Goal: Task Accomplishment & Management: Complete application form

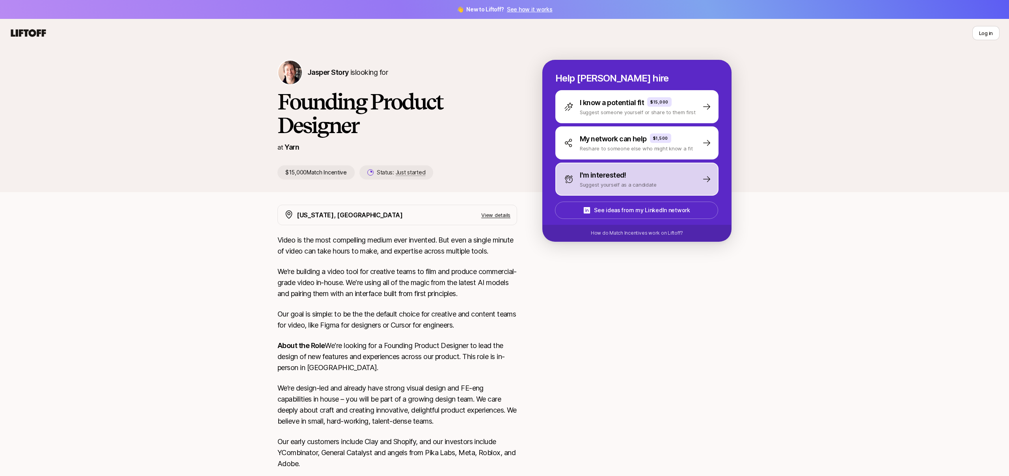
click at [693, 176] on div "I'm interested! Suggest yourself as a candidate" at bounding box center [636, 179] width 163 height 33
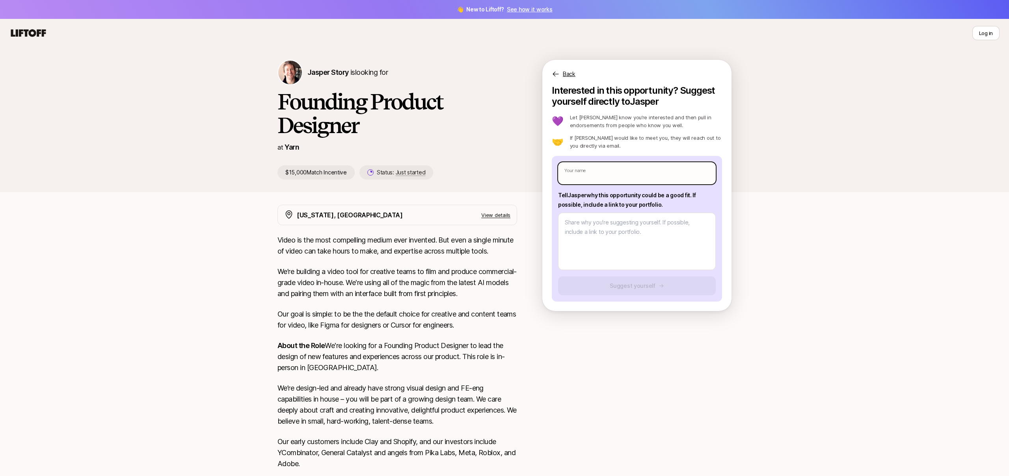
click at [666, 172] on input "text" at bounding box center [637, 173] width 158 height 22
type input "[PERSON_NAME]"
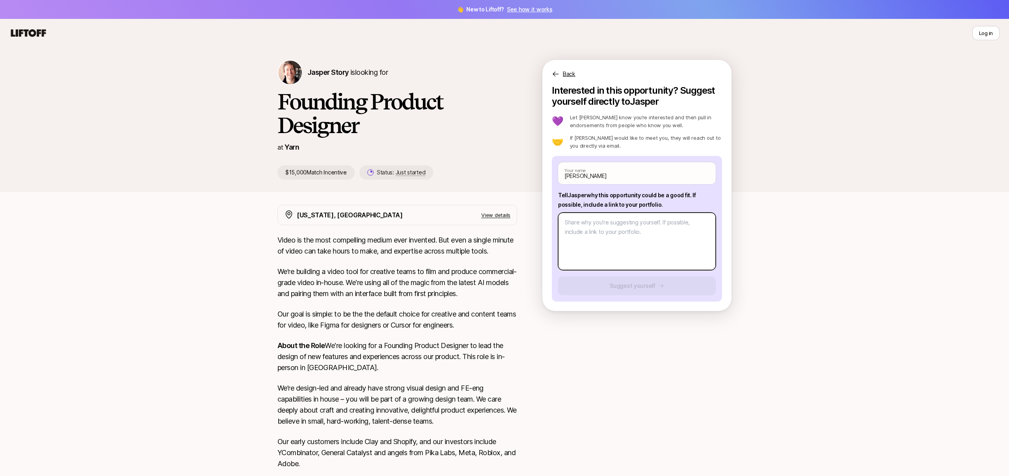
click at [637, 225] on textarea at bounding box center [637, 242] width 158 height 58
type textarea "x"
type textarea "w"
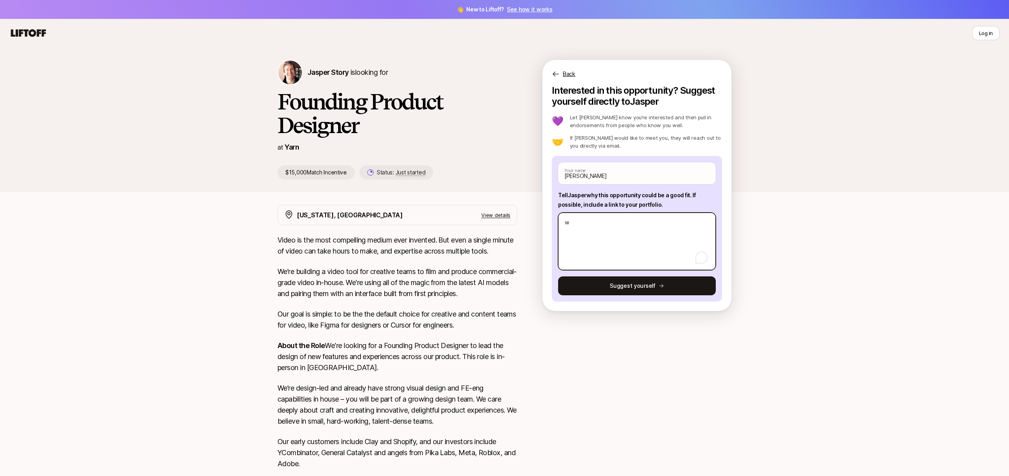
type textarea "x"
type textarea "ww"
type textarea "x"
type textarea "www"
type textarea "x"
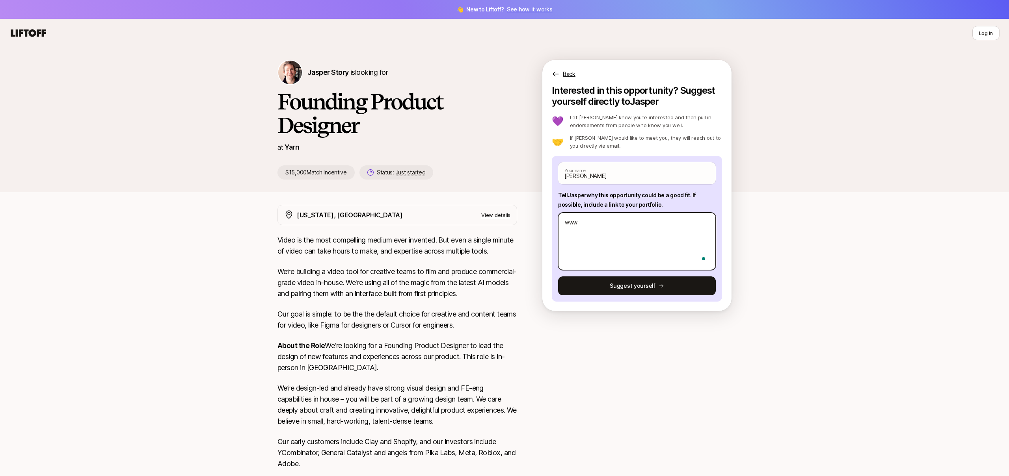
type textarea "www."
type textarea "x"
type textarea "www.t"
type textarea "x"
type textarea "www.te"
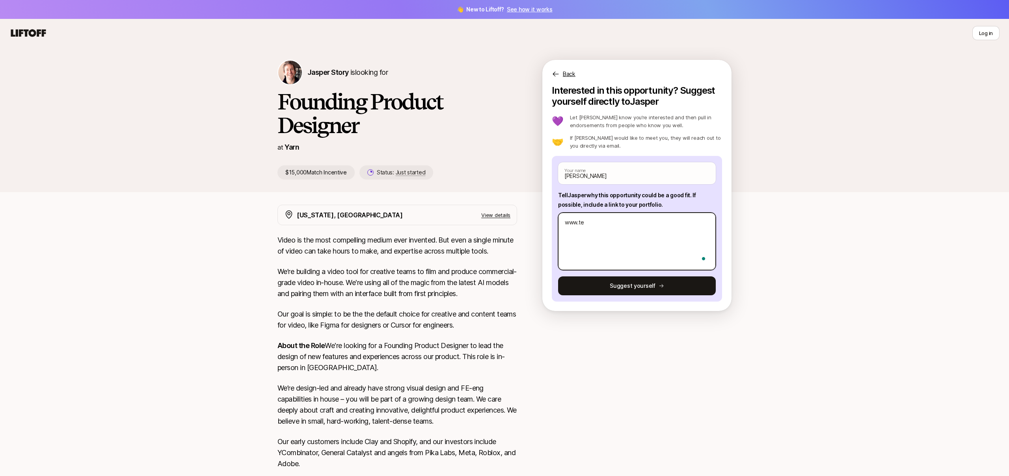
type textarea "x"
type textarea "www.tej"
type textarea "x"
type textarea "www.[PERSON_NAME]"
type textarea "x"
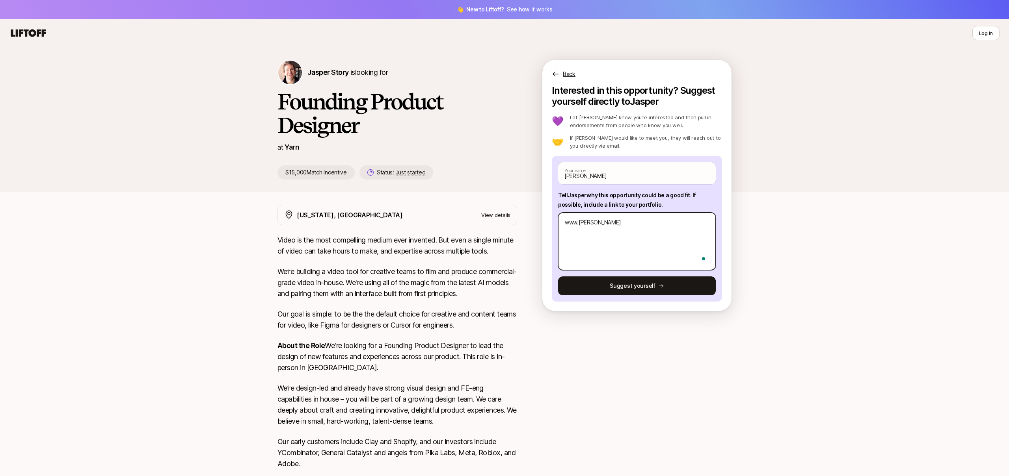
type textarea "www.tejas"
type textarea "x"
type textarea "www.tejasg"
type textarea "x"
type textarea "www.tejasgo"
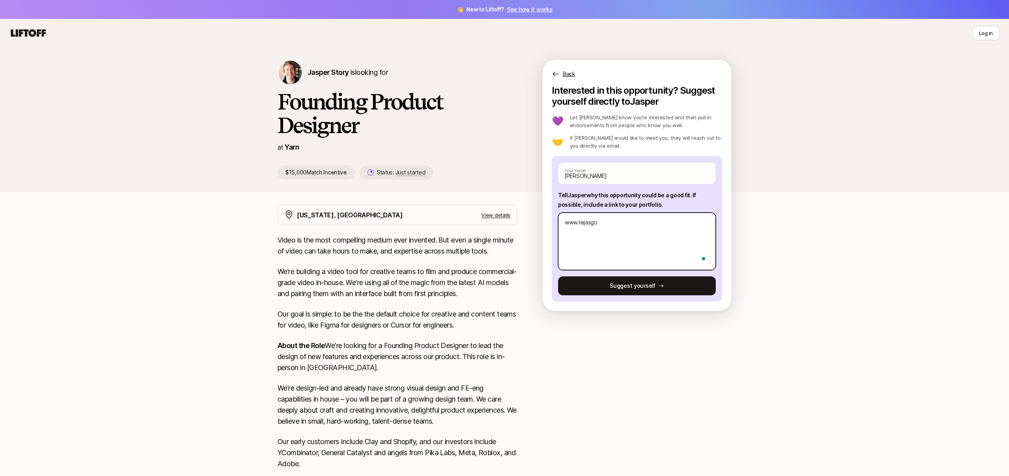
type textarea "x"
type textarea "www.tejasgop"
type textarea "x"
type textarea "www.tejasgop."
type textarea "x"
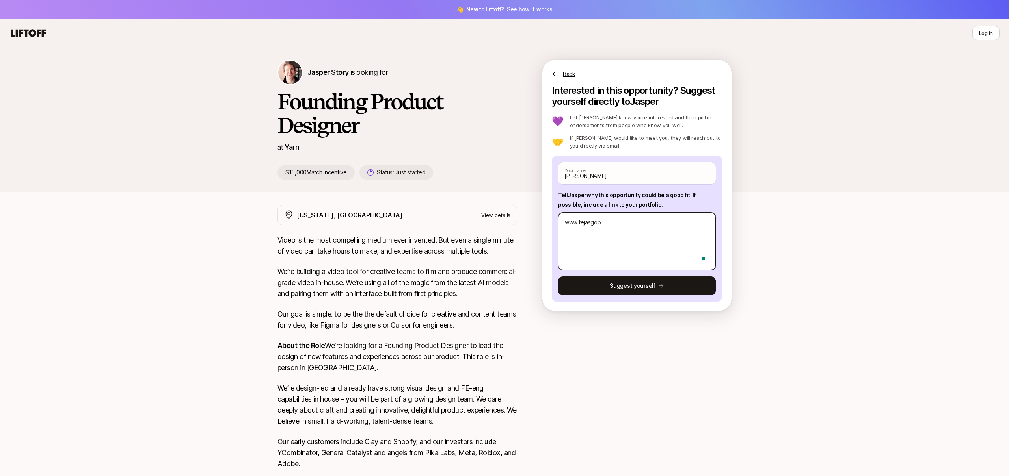
type textarea "www.tejasgop.c"
type textarea "x"
type textarea "[DOMAIN_NAME]"
type textarea "x"
type textarea "[DOMAIN_NAME]"
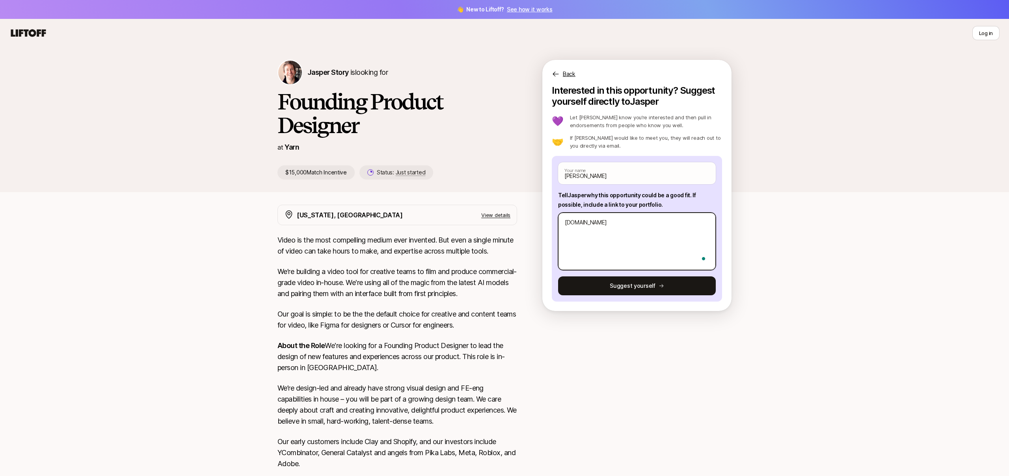
type textarea "x"
type textarea "[DOMAIN_NAME]"
type textarea "x"
type textarea "[DOMAIN_NAME]"
type textarea "x"
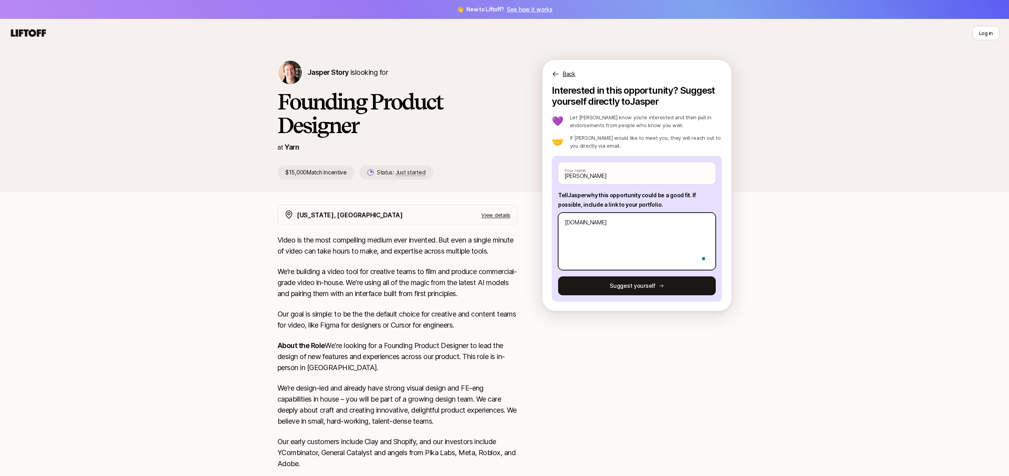
type textarea "[DOMAIN_NAME] e"
type textarea "x"
type textarea "[DOMAIN_NAME] ex"
type textarea "x"
type textarea "[DOMAIN_NAME] exc"
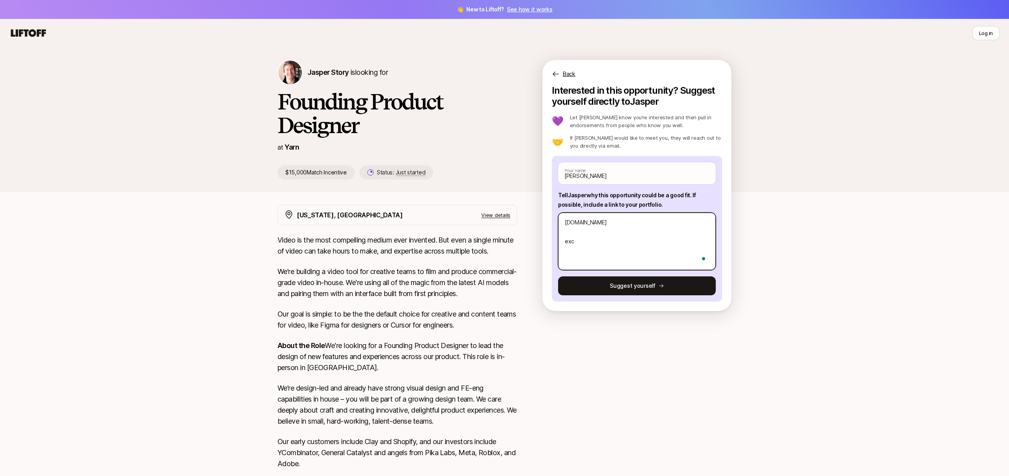
type textarea "x"
type textarea "[DOMAIN_NAME] exci"
type textarea "x"
type textarea "[DOMAIN_NAME] excit"
type textarea "x"
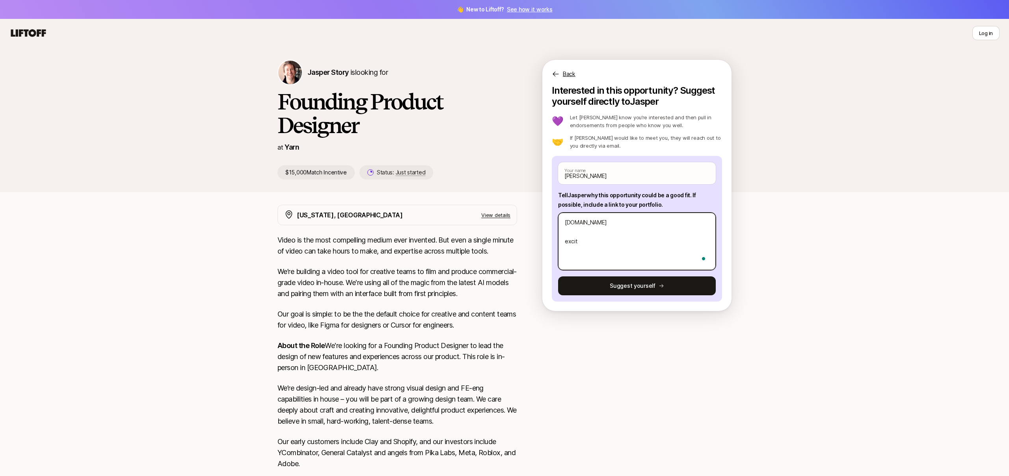
type textarea "[DOMAIN_NAME] excite"
type textarea "x"
type textarea "[DOMAIN_NAME] excited"
type textarea "x"
type textarea "[DOMAIN_NAME] excited"
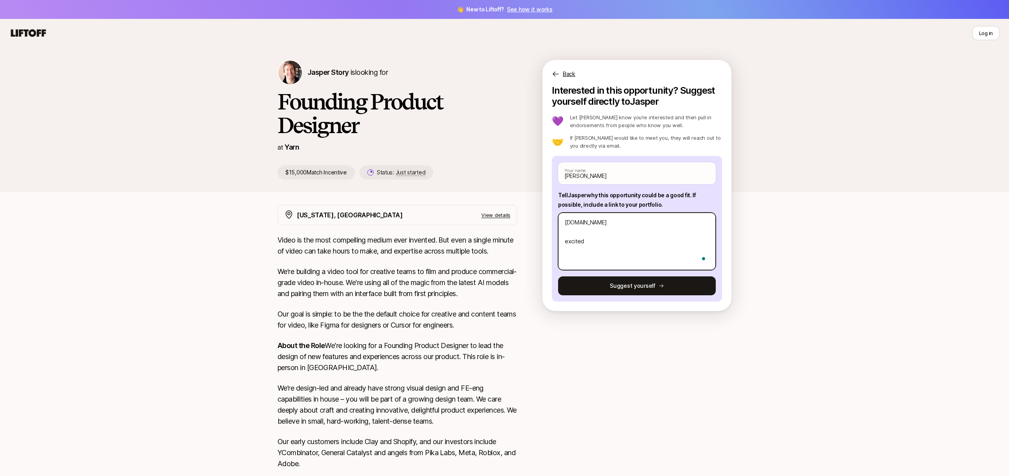
type textarea "x"
type textarea "[DOMAIN_NAME] excited t"
type textarea "x"
type textarea "[DOMAIN_NAME] excited to"
type textarea "x"
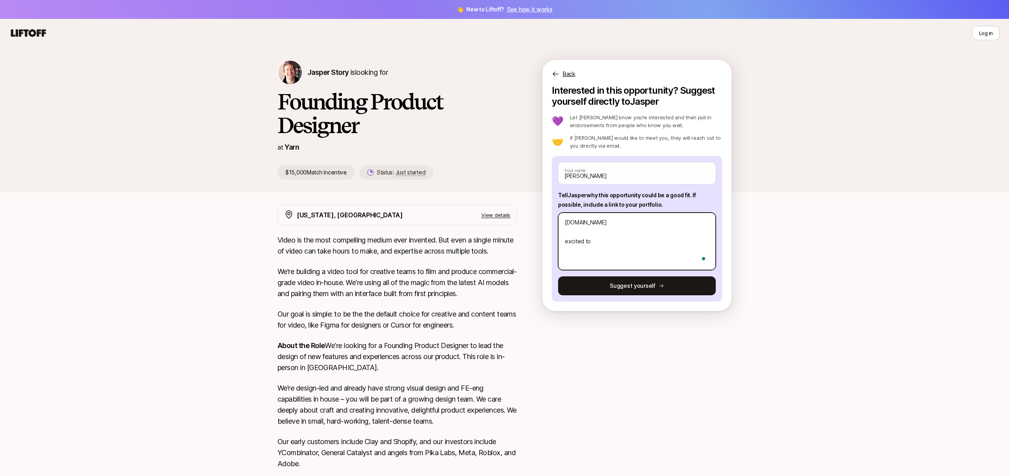
type textarea "[DOMAIN_NAME] excited to"
type textarea "x"
type textarea "[DOMAIN_NAME] excited to w"
type textarea "x"
type textarea "[DOMAIN_NAME] excited to wo"
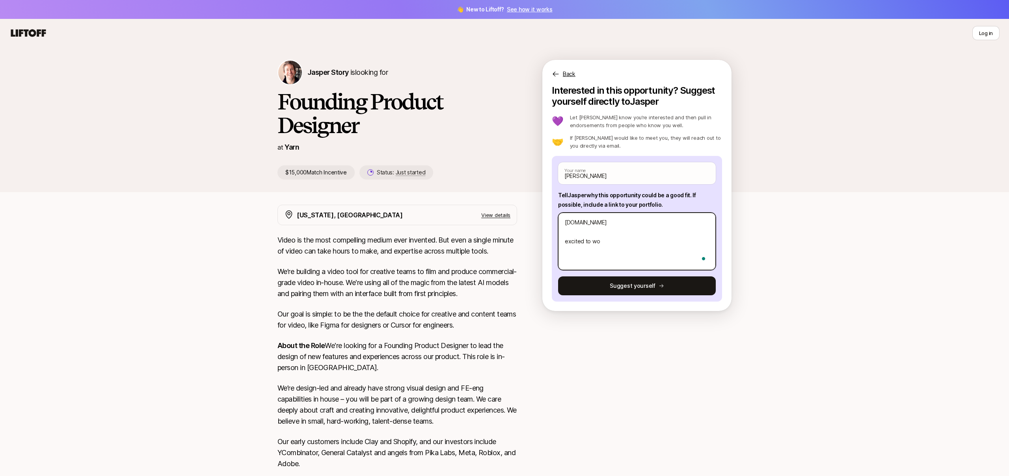
type textarea "x"
type textarea "[DOMAIN_NAME] excited to wor"
type textarea "x"
type textarea "[DOMAIN_NAME] excited to work"
type textarea "x"
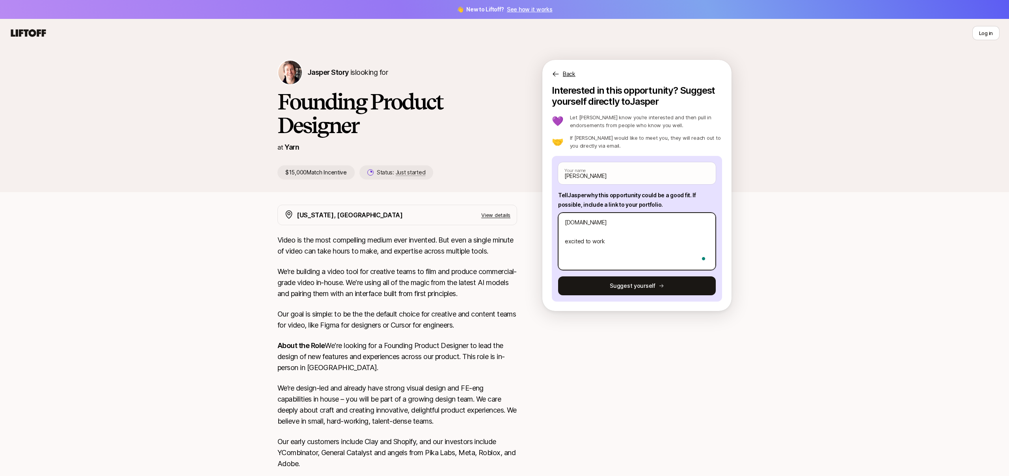
type textarea "[DOMAIN_NAME] excited to work"
type textarea "x"
type textarea "[DOMAIN_NAME] excited to work w"
type textarea "x"
type textarea "[DOMAIN_NAME] excited to work wi"
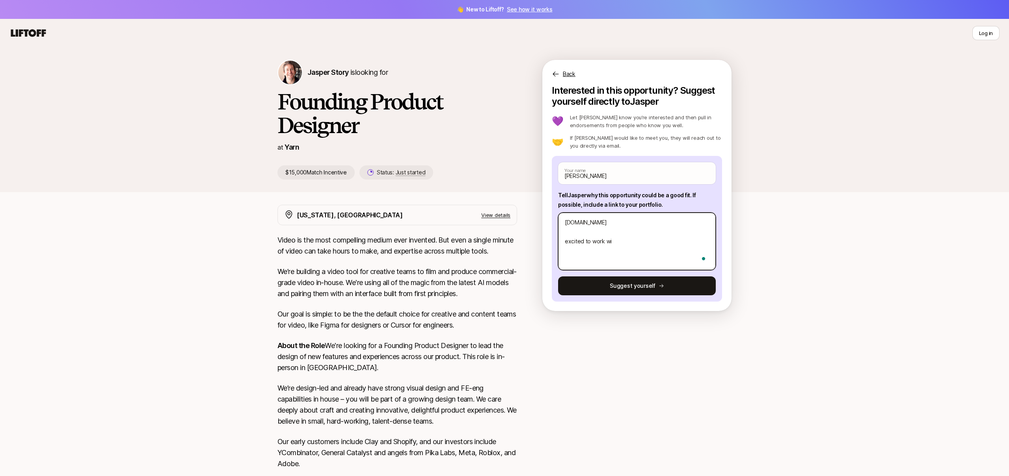
type textarea "x"
type textarea "[DOMAIN_NAME] excited to work wit"
type textarea "x"
type textarea "[DOMAIN_NAME] excited to work with"
type textarea "x"
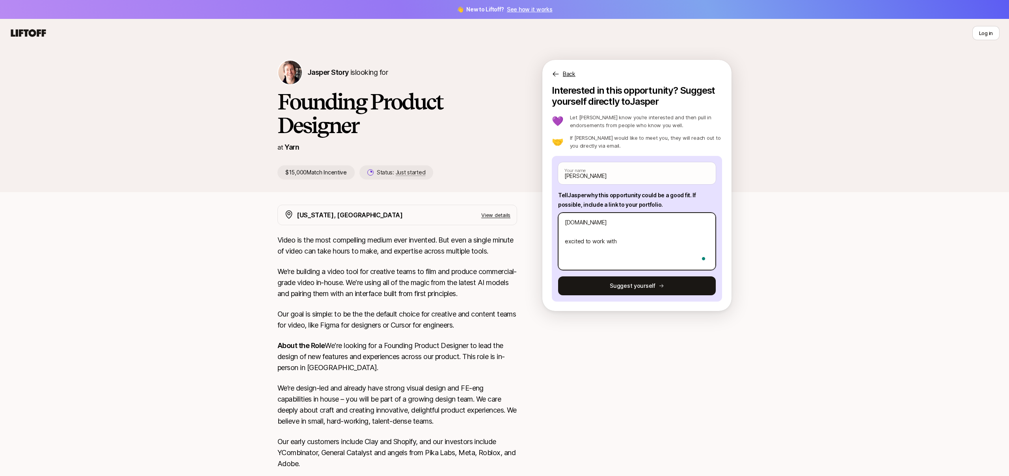
type textarea "[DOMAIN_NAME] excited to work with"
type textarea "x"
type textarea "[DOMAIN_NAME] excited to work with a"
type textarea "x"
type textarea "[DOMAIN_NAME] excited to work with a"
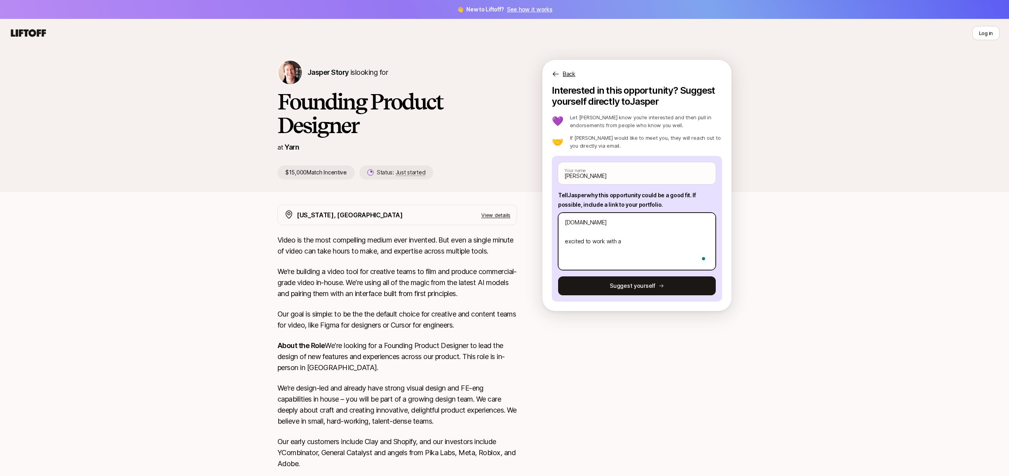
type textarea "x"
type textarea "[DOMAIN_NAME] excited to work with a s"
type textarea "x"
type textarea "[DOMAIN_NAME] excited to work with a st"
type textarea "x"
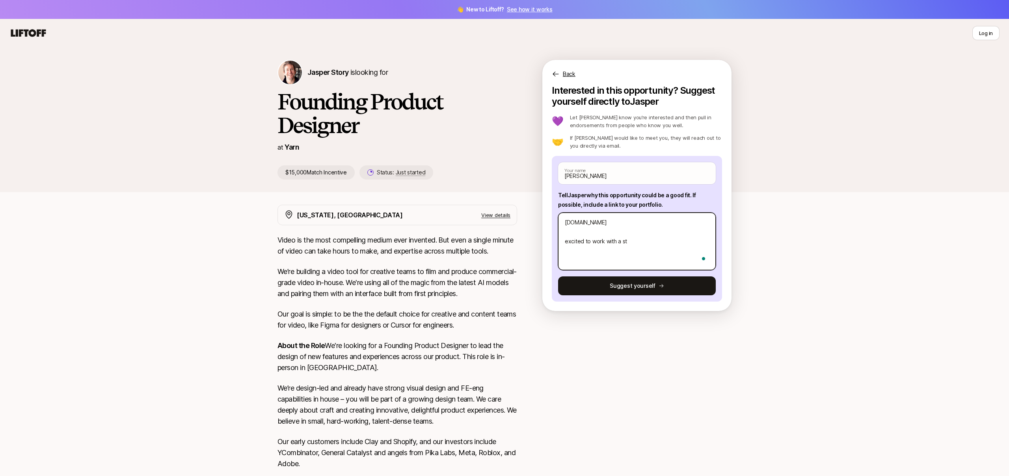
type textarea "[DOMAIN_NAME] excited to work with a str"
type textarea "x"
type textarea "[DOMAIN_NAME] excited to work with a stro"
type textarea "x"
type textarea "[DOMAIN_NAME] excited to work with a stron"
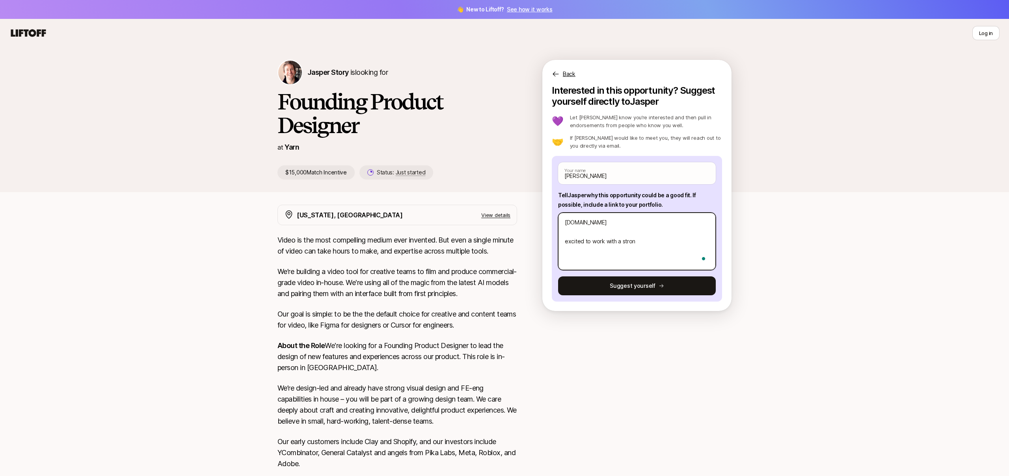
type textarea "x"
type textarea "[DOMAIN_NAME] excited to work with a strong"
type textarea "x"
type textarea "[DOMAIN_NAME] excited to work with a strong"
type textarea "x"
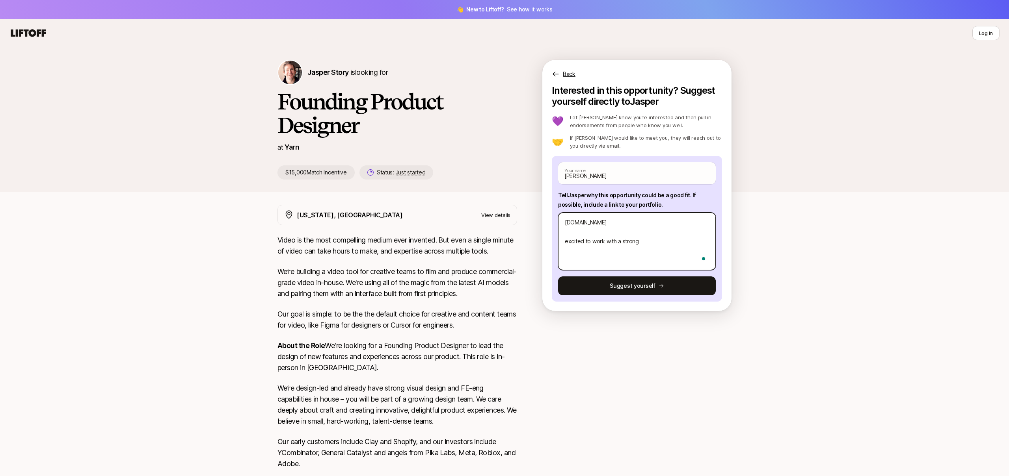
type textarea "[DOMAIN_NAME] excited to work with a strong F"
type textarea "x"
type textarea "[DOMAIN_NAME] excited to work with a strong FE"
type textarea "x"
type textarea "[DOMAIN_NAME] excited to work with a strong FE"
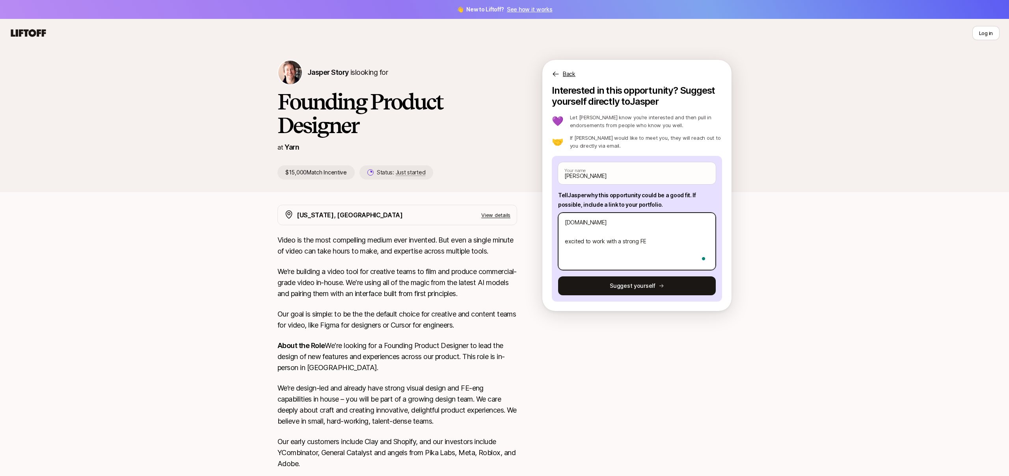
type textarea "x"
type textarea "[DOMAIN_NAME] excited to work with a strong FE t"
type textarea "x"
type textarea "[DOMAIN_NAME] excited to work with a strong FE te"
type textarea "x"
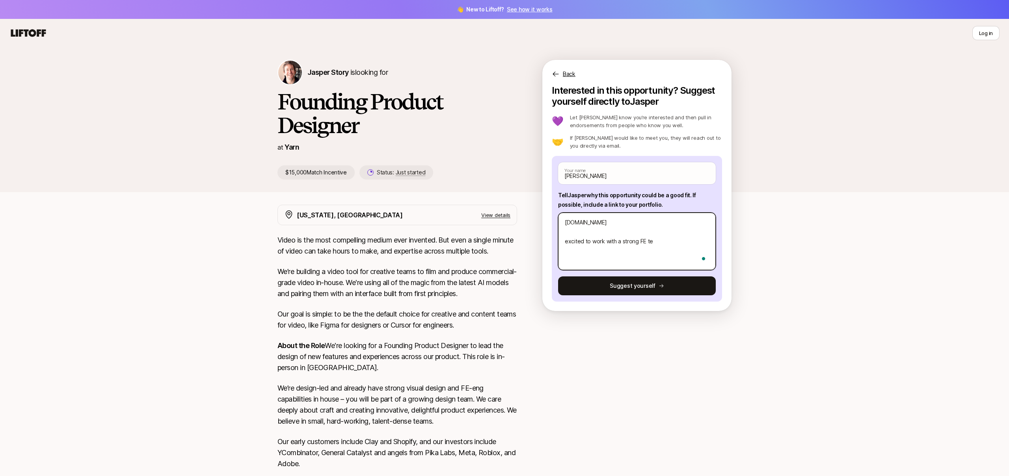
type textarea "[DOMAIN_NAME] excited to work with a strong FE tea"
type textarea "x"
type textarea "[DOMAIN_NAME] excited to work with a strong FE team"
type textarea "x"
type textarea "[DOMAIN_NAME] excited to work with a strong FE team"
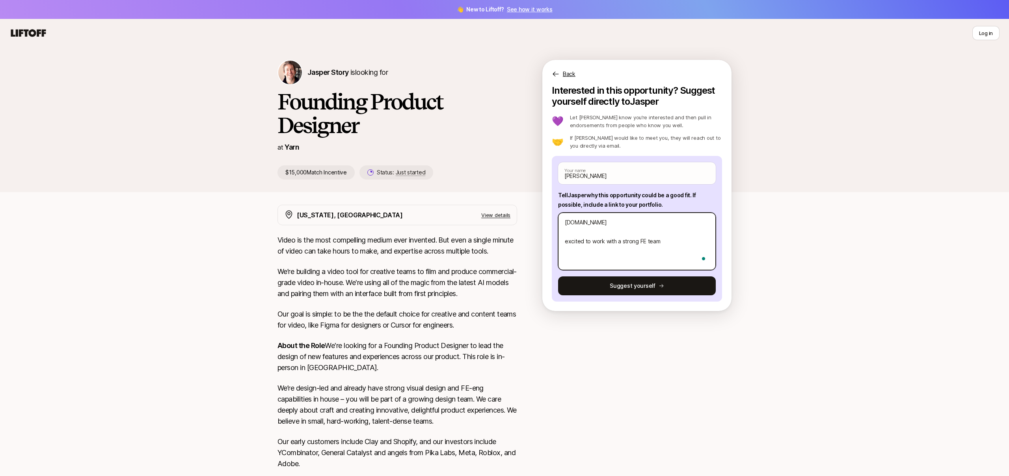
type textarea "x"
type textarea "[DOMAIN_NAME] excited to work with a strong FE team a"
type textarea "x"
type textarea "[DOMAIN_NAME] excited to work with a strong FE team an"
type textarea "x"
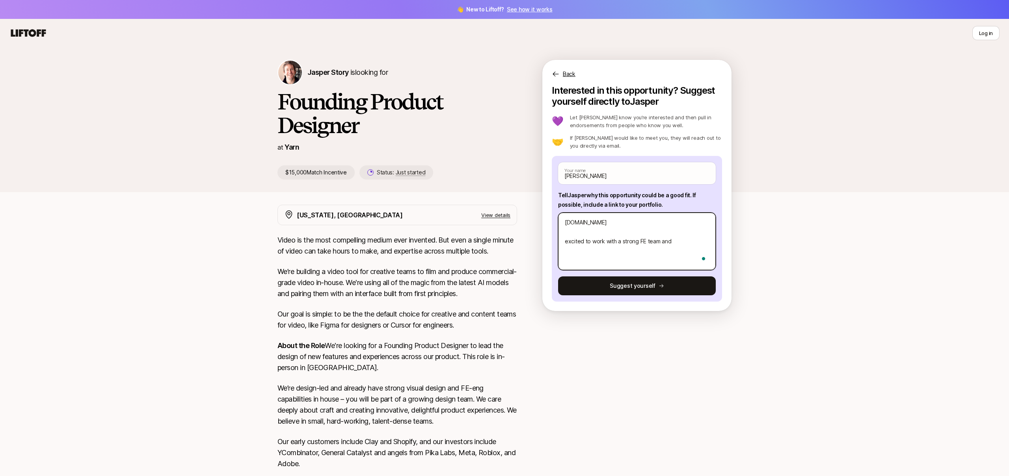
type textarea "[DOMAIN_NAME] excited to work with a strong FE team and"
type textarea "x"
type textarea "[DOMAIN_NAME] excited to work with a strong FE team and c"
type textarea "x"
type textarea "[DOMAIN_NAME] excited to work with a strong FE team and"
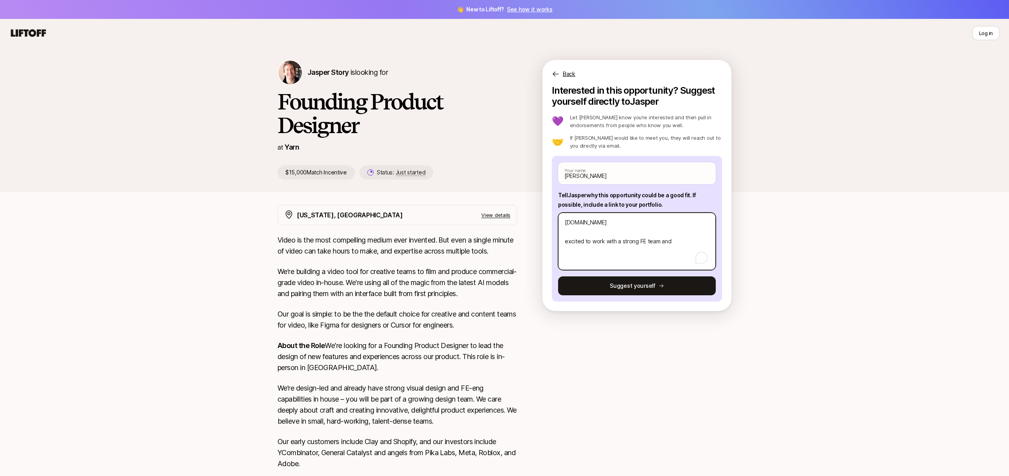
type textarea "x"
type textarea "[DOMAIN_NAME] excited to work with a strong FE team and"
type textarea "x"
type textarea "[DOMAIN_NAME] excited to work with a strong FE team an"
type textarea "x"
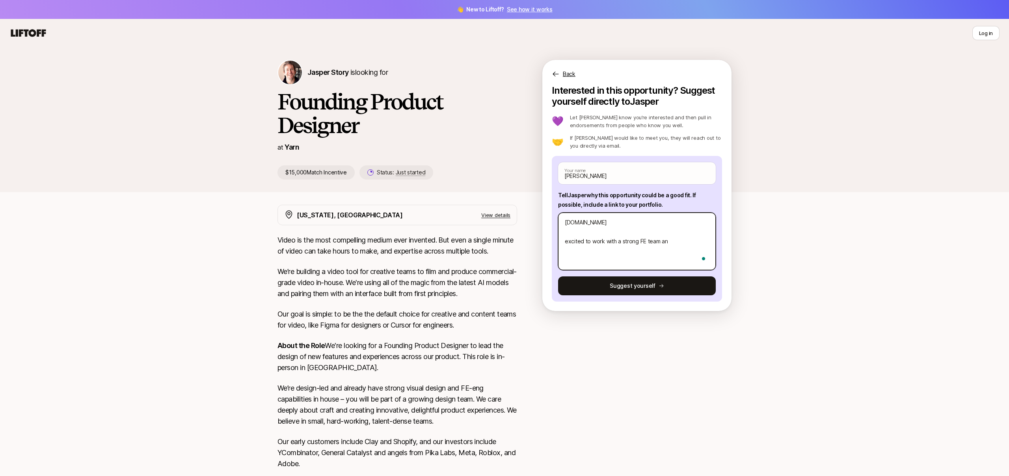
type textarea "[DOMAIN_NAME] excited to work with a strong FE team a"
type textarea "x"
type textarea "[DOMAIN_NAME] excited to work with a strong FE team"
type textarea "x"
type textarea "[DOMAIN_NAME] excited to work with a strong FE team"
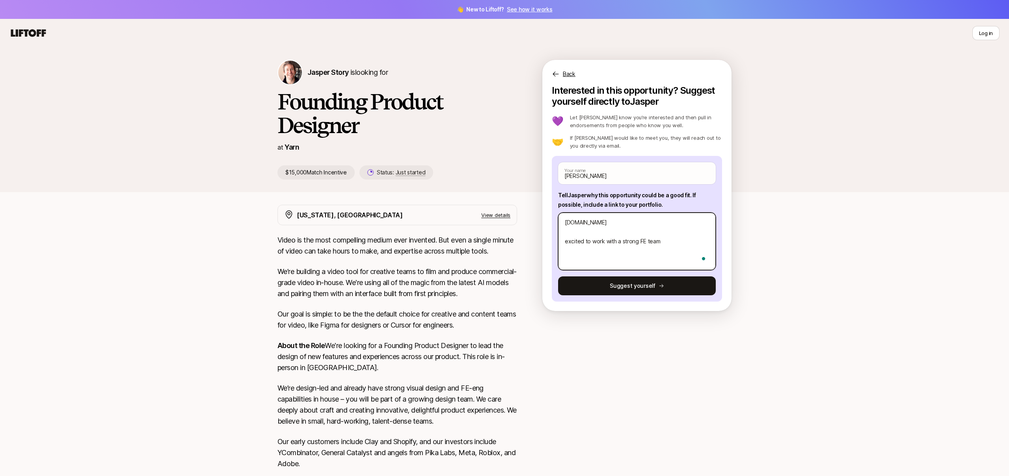
type textarea "x"
type textarea "[DOMAIN_NAME] excited to work with a strong FE team!"
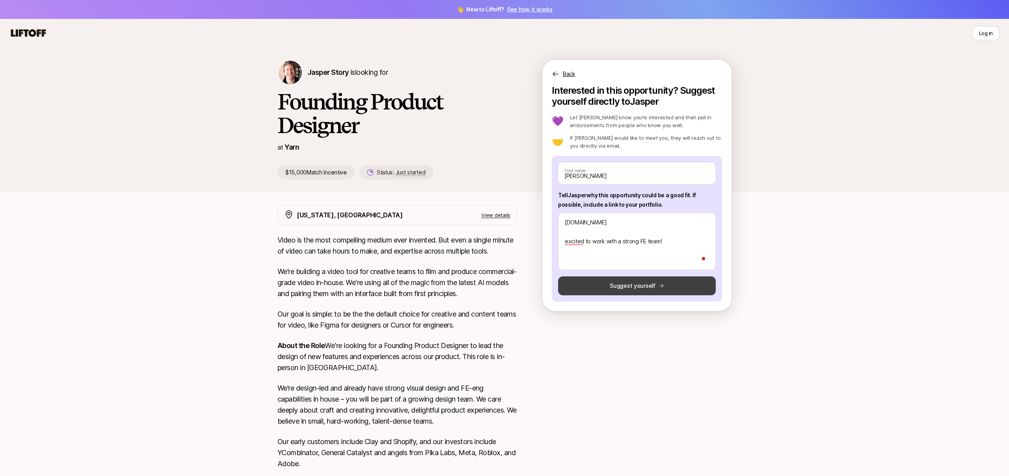
click at [618, 291] on button "Suggest yourself" at bounding box center [637, 286] width 158 height 19
type textarea "x"
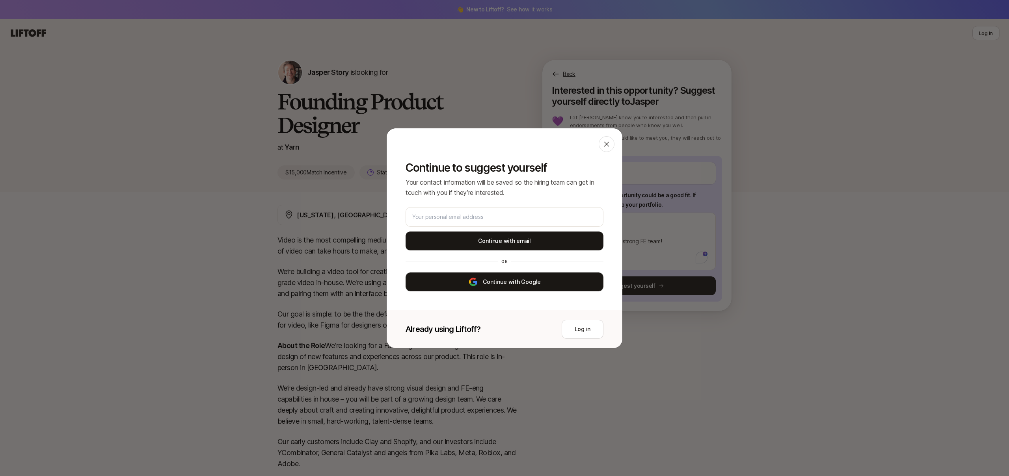
click at [554, 281] on button "Continue with Google" at bounding box center [504, 282] width 198 height 19
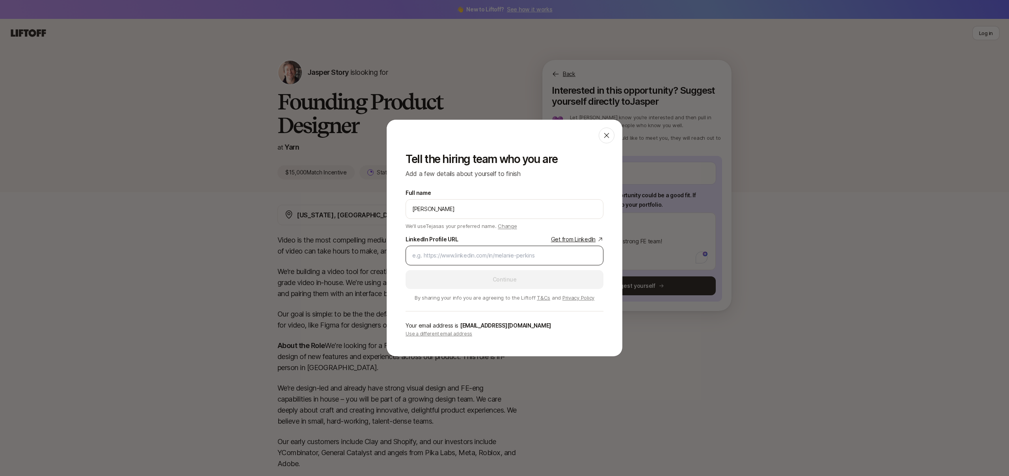
click at [503, 260] on input "LinkedIn Profile URL Get from LinkedIn" at bounding box center [504, 255] width 184 height 9
click at [505, 256] on input "LinkedIn Profile URL Get from LinkedIn" at bounding box center [504, 255] width 184 height 9
type input "www."
click at [571, 240] on link "Get from LinkedIn" at bounding box center [577, 239] width 52 height 9
click at [528, 257] on input "LinkedIn Profile URL Get from LinkedIn" at bounding box center [504, 255] width 184 height 9
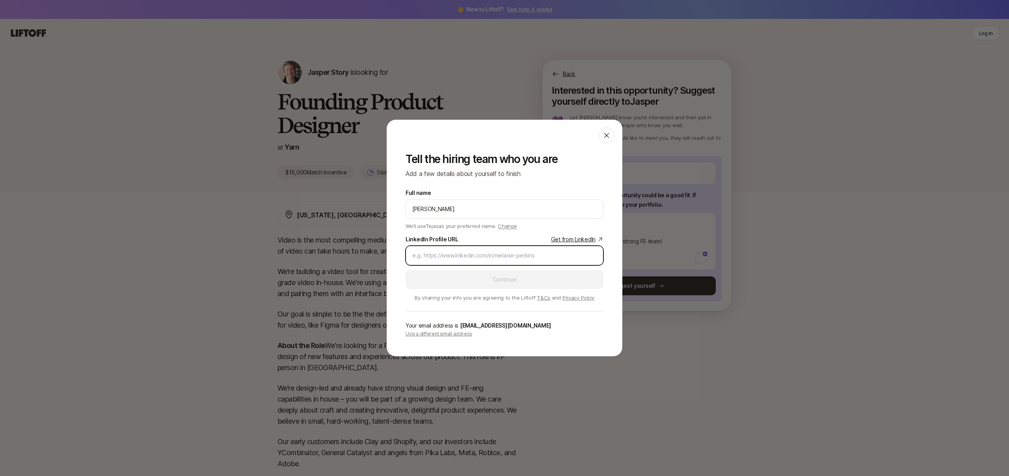
paste input "[URL][DOMAIN_NAME]"
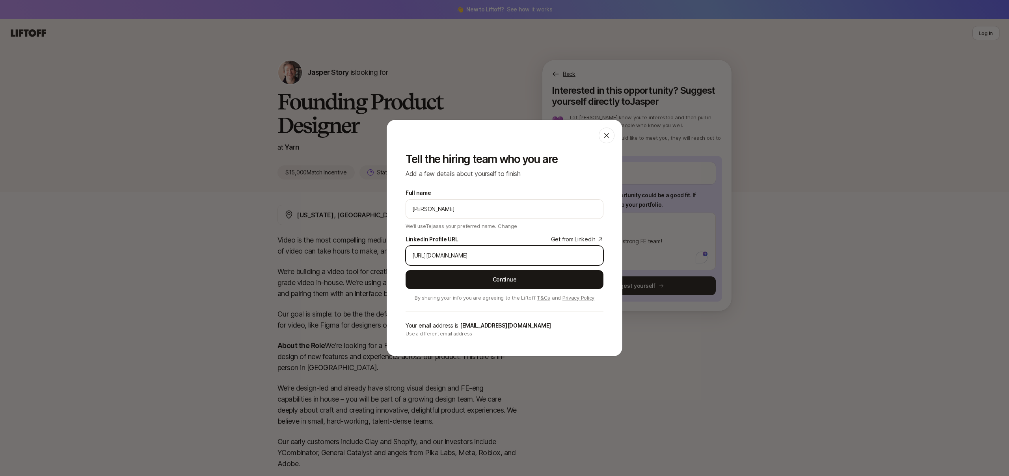
type input "[URL][DOMAIN_NAME]"
click at [531, 269] on div "Full name [PERSON_NAME] We'll use Tejas as your preferred name. Change Preferre…" at bounding box center [504, 244] width 198 height 113
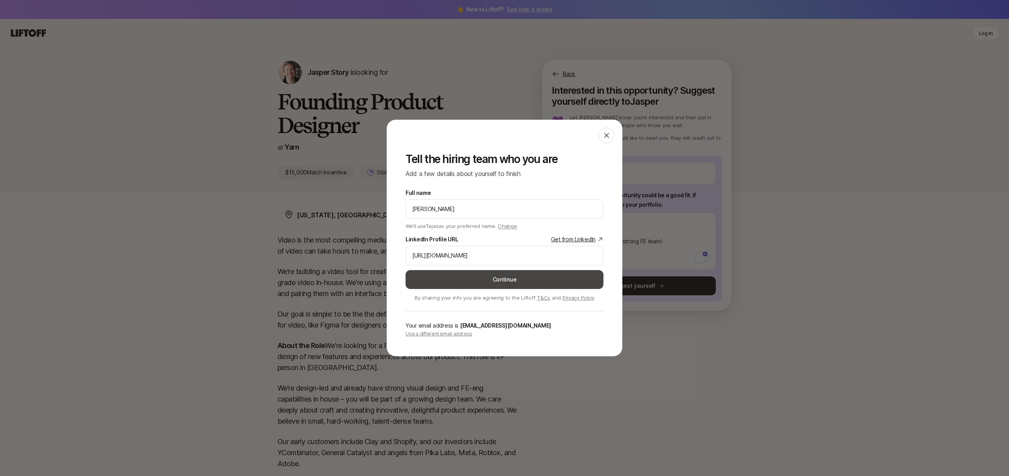
click at [531, 275] on button "Continue" at bounding box center [504, 279] width 198 height 19
type textarea "x"
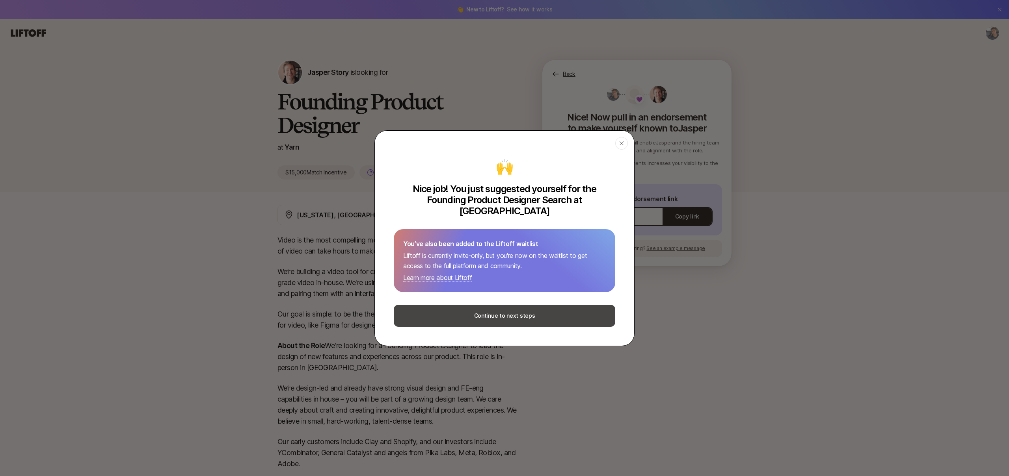
click at [557, 308] on button "Continue to next steps" at bounding box center [504, 316] width 221 height 22
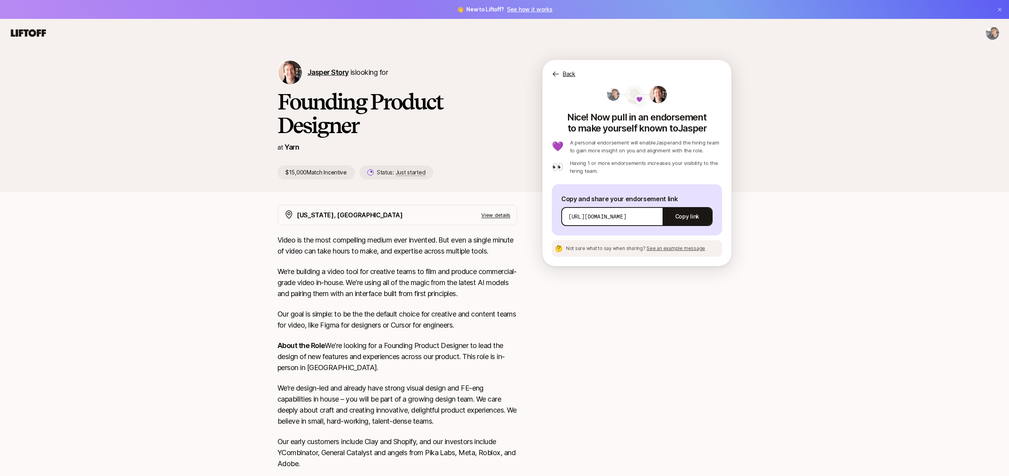
click at [316, 72] on span "Jasper Story" at bounding box center [327, 72] width 41 height 8
